Goal: Find contact information: Obtain details needed to contact an individual or organization

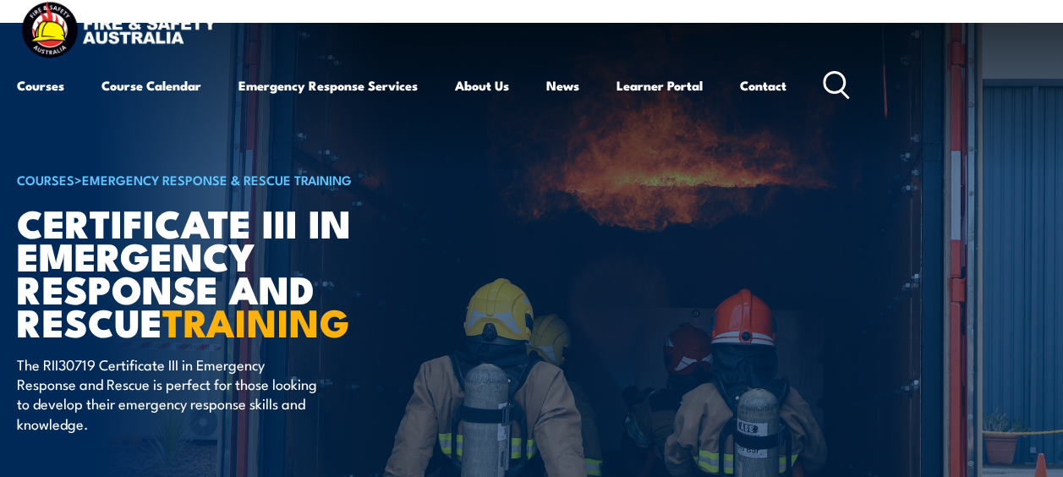
scroll to position [21, 0]
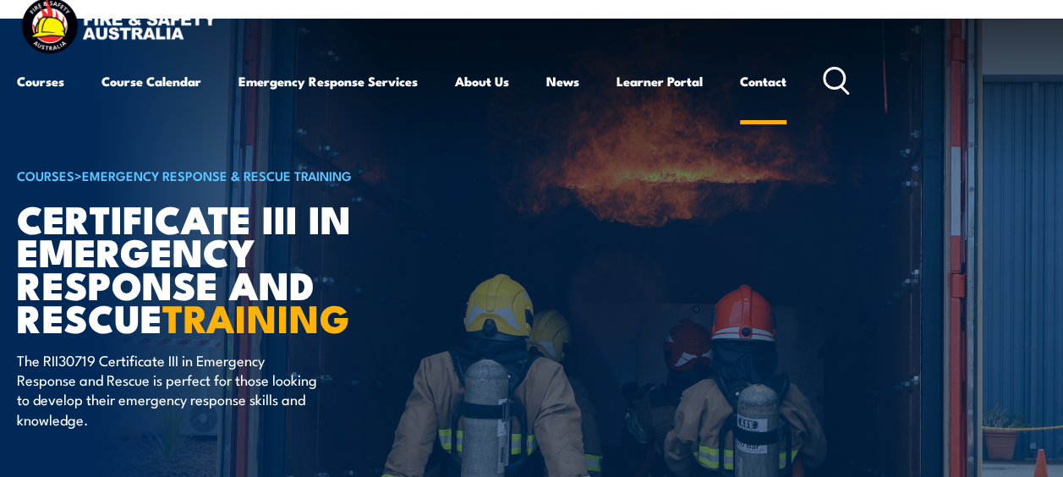
click at [766, 82] on link "Contact" at bounding box center [763, 81] width 47 height 41
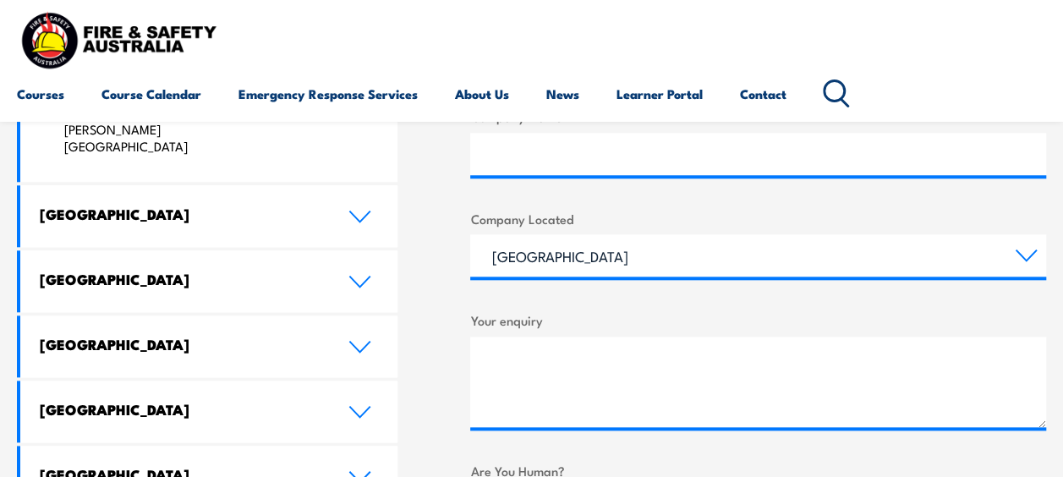
scroll to position [826, 0]
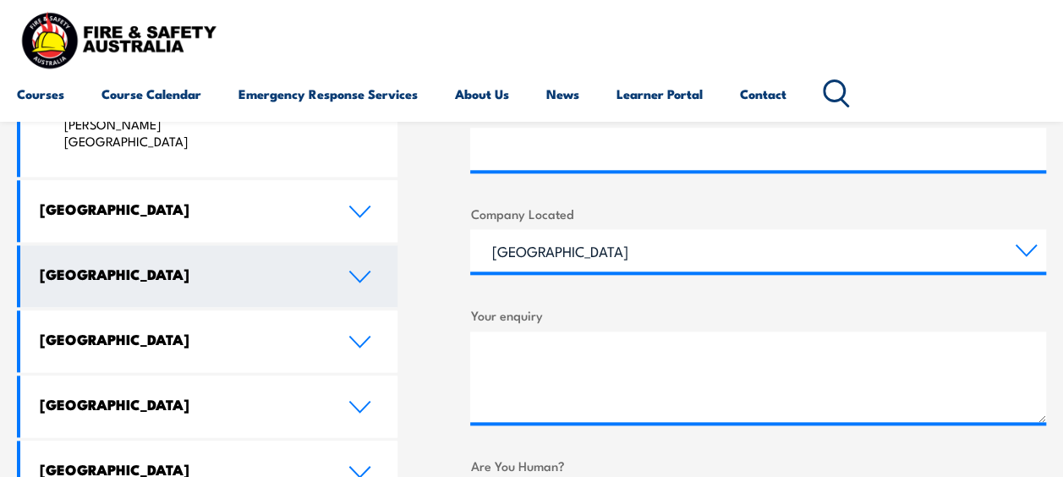
click at [348, 245] on link "[GEOGRAPHIC_DATA]" at bounding box center [208, 276] width 377 height 62
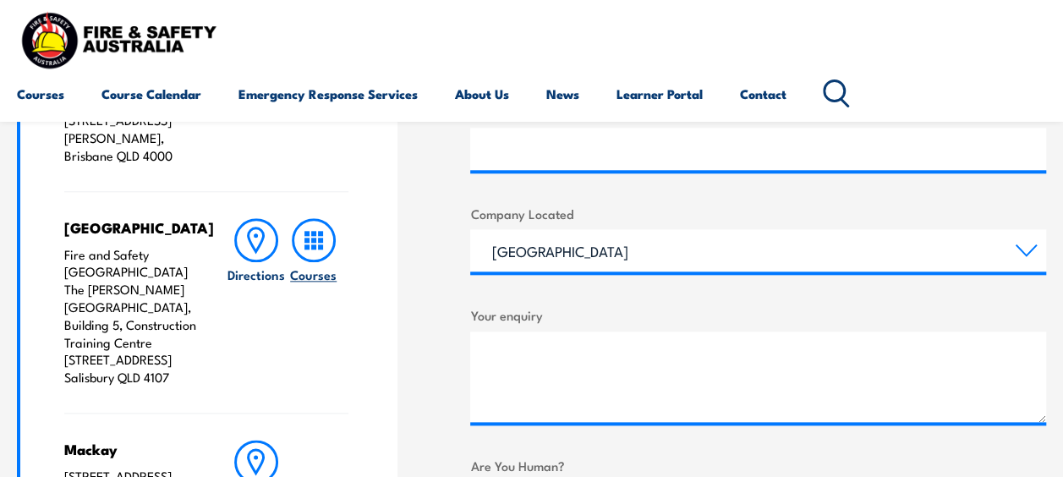
click at [327, 218] on icon at bounding box center [314, 240] width 44 height 44
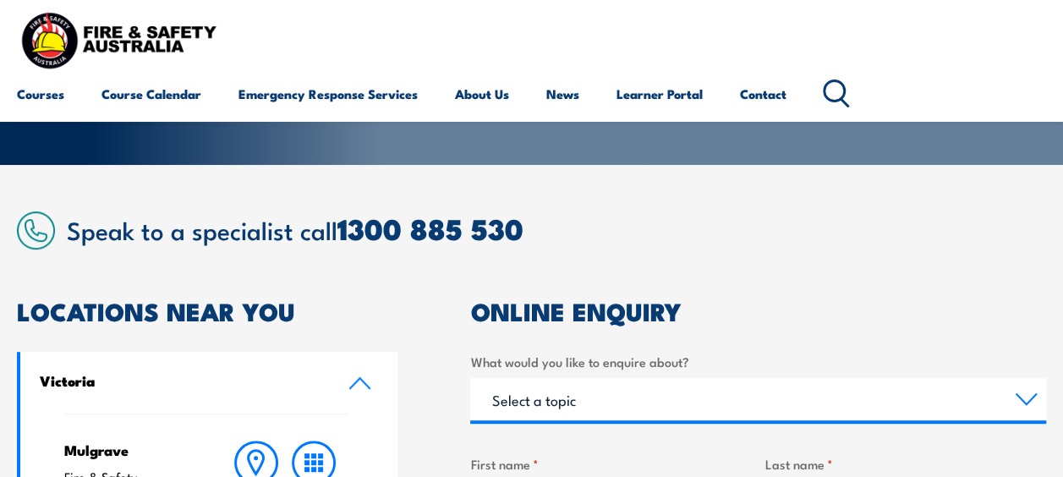
scroll to position [271, 0]
